Goal: Information Seeking & Learning: Learn about a topic

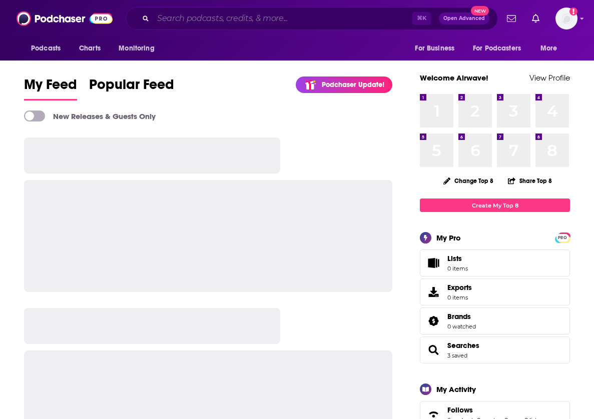
click at [358, 20] on input "Search podcasts, credits, & more..." at bounding box center [282, 19] width 259 height 16
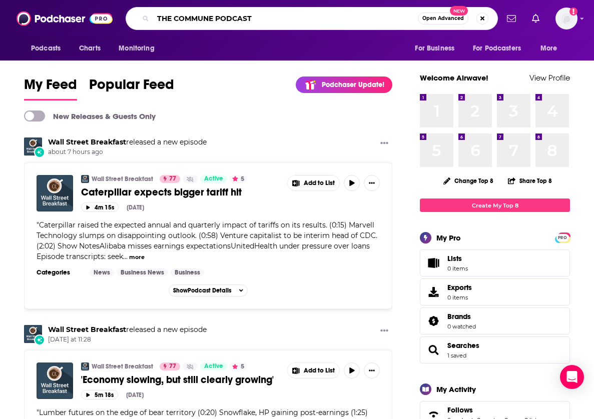
type input "THE COMMUNE PODCAST"
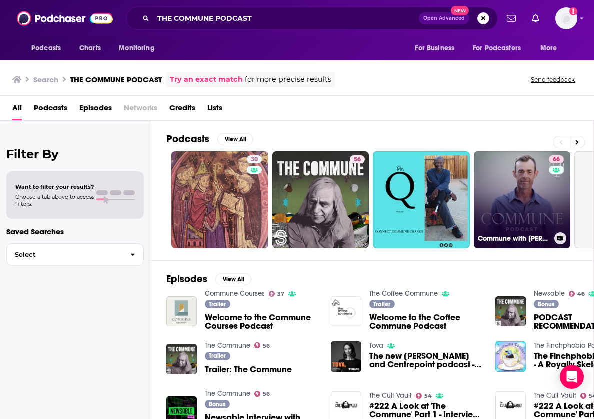
click at [527, 185] on link "66 Commune with [PERSON_NAME]" at bounding box center [522, 200] width 97 height 97
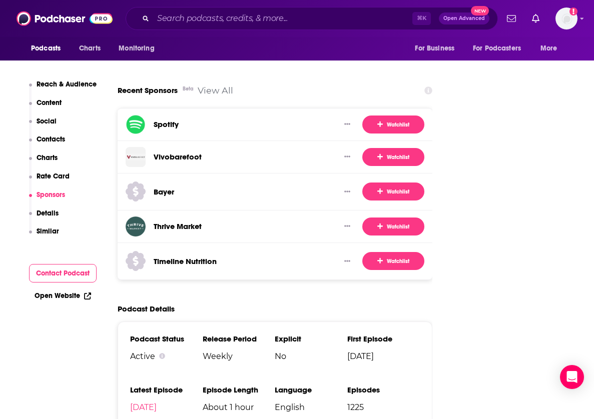
scroll to position [1648, 0]
